Goal: Information Seeking & Learning: Learn about a topic

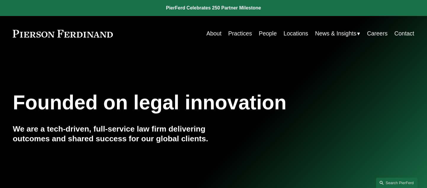
click at [267, 33] on link "People" at bounding box center [268, 34] width 18 height 12
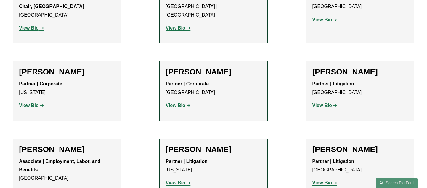
scroll to position [6295, 0]
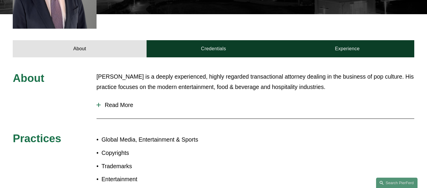
scroll to position [242, 0]
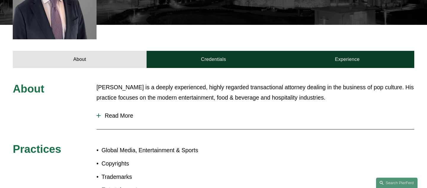
click at [122, 112] on span "Read More" at bounding box center [257, 115] width 313 height 7
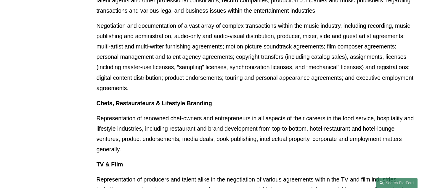
scroll to position [503, 0]
